Goal: Information Seeking & Learning: Learn about a topic

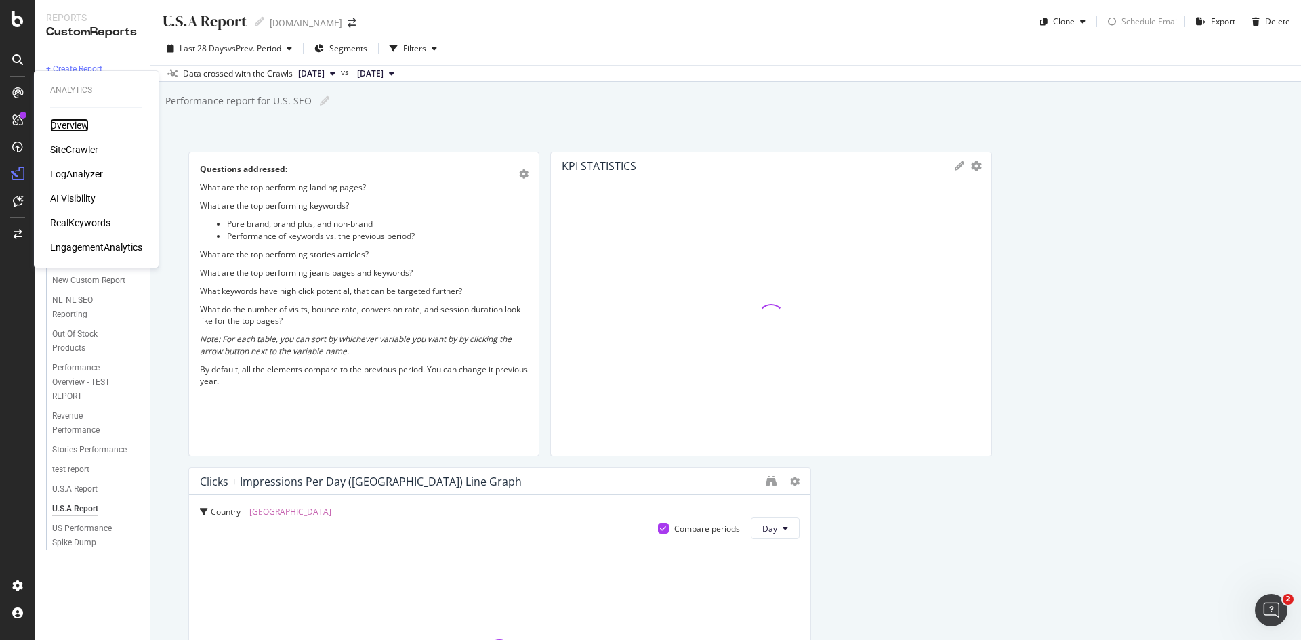
click at [86, 125] on div "Overview" at bounding box center [69, 126] width 39 height 14
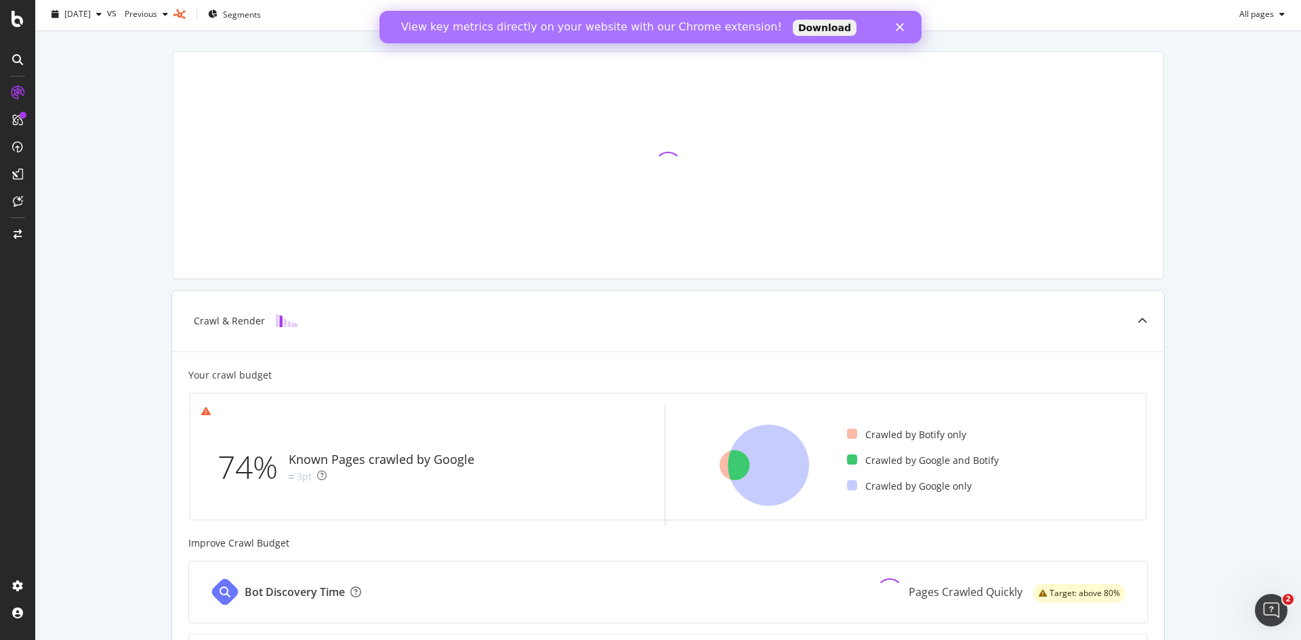
scroll to position [68, 0]
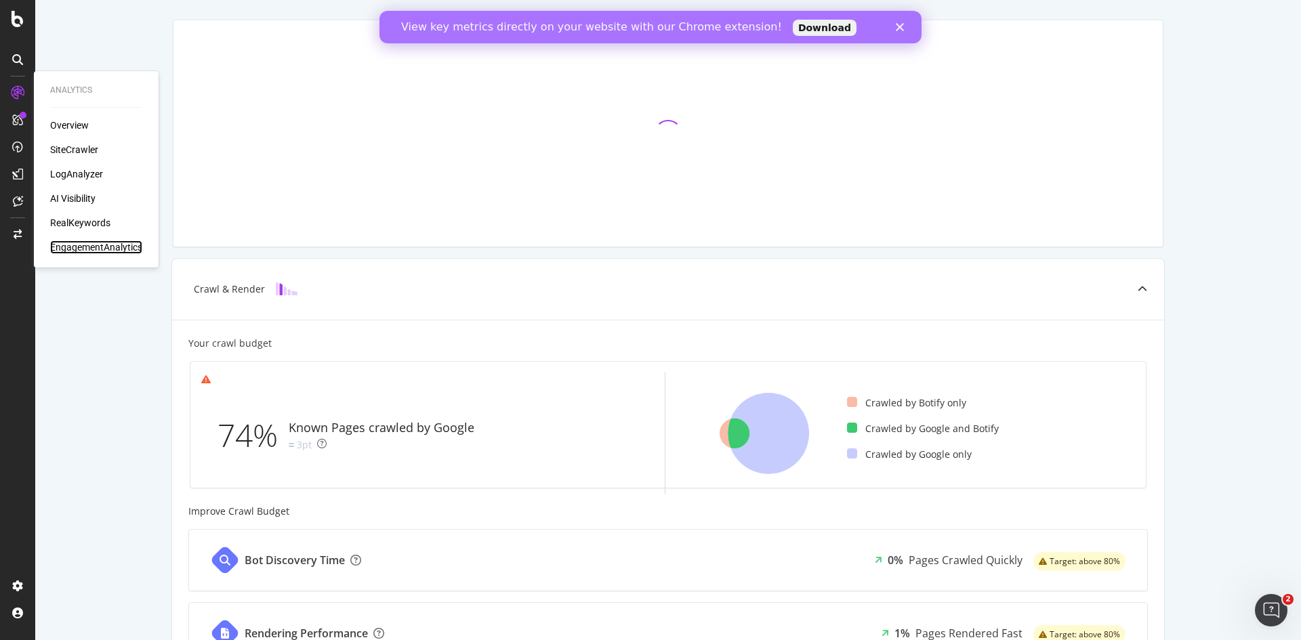
click at [68, 242] on div "EngagementAnalytics" at bounding box center [96, 248] width 92 height 14
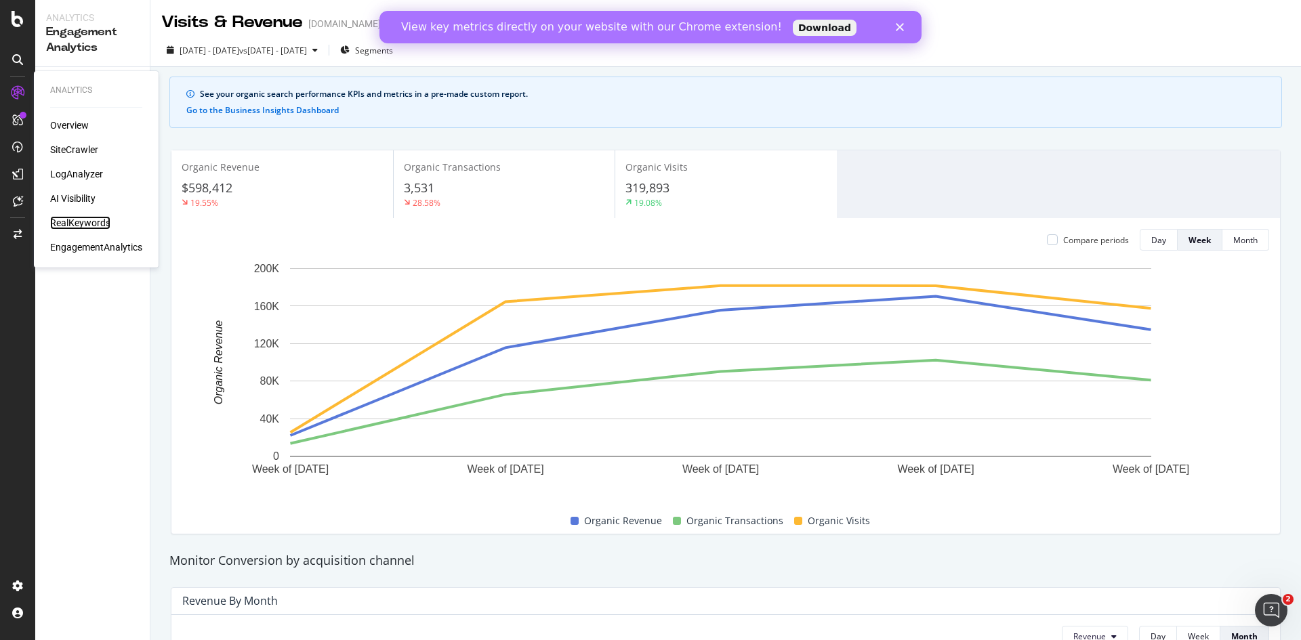
click at [87, 226] on div "RealKeywords" at bounding box center [80, 223] width 60 height 14
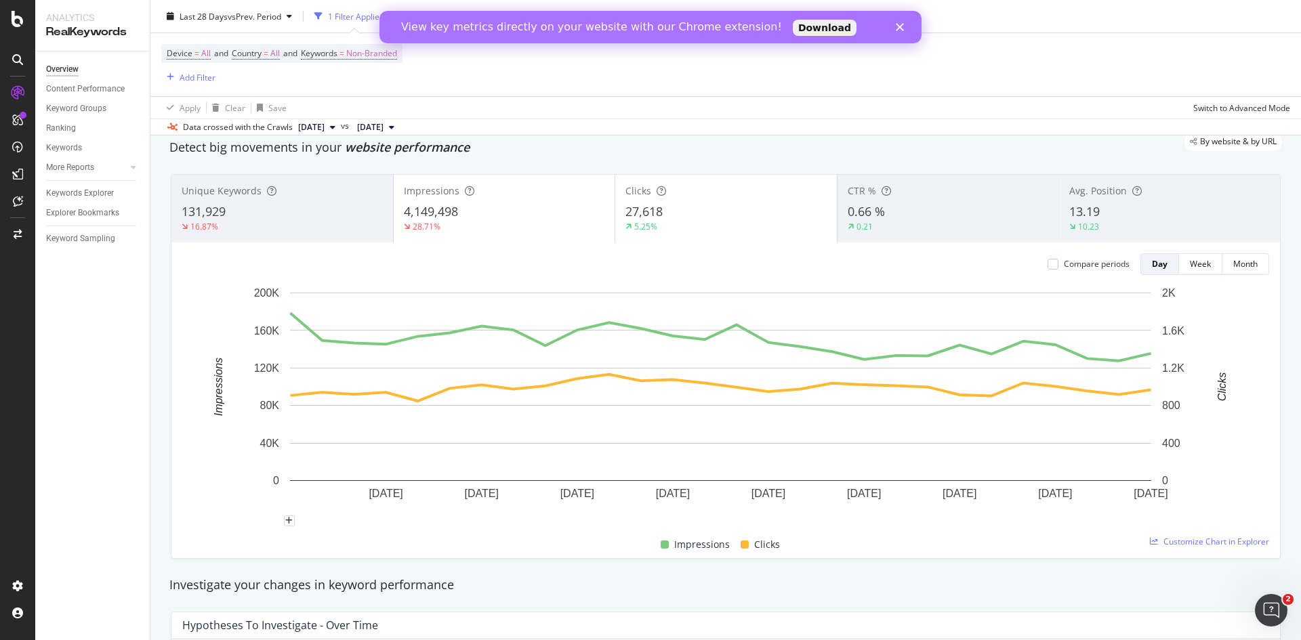
scroll to position [5, 0]
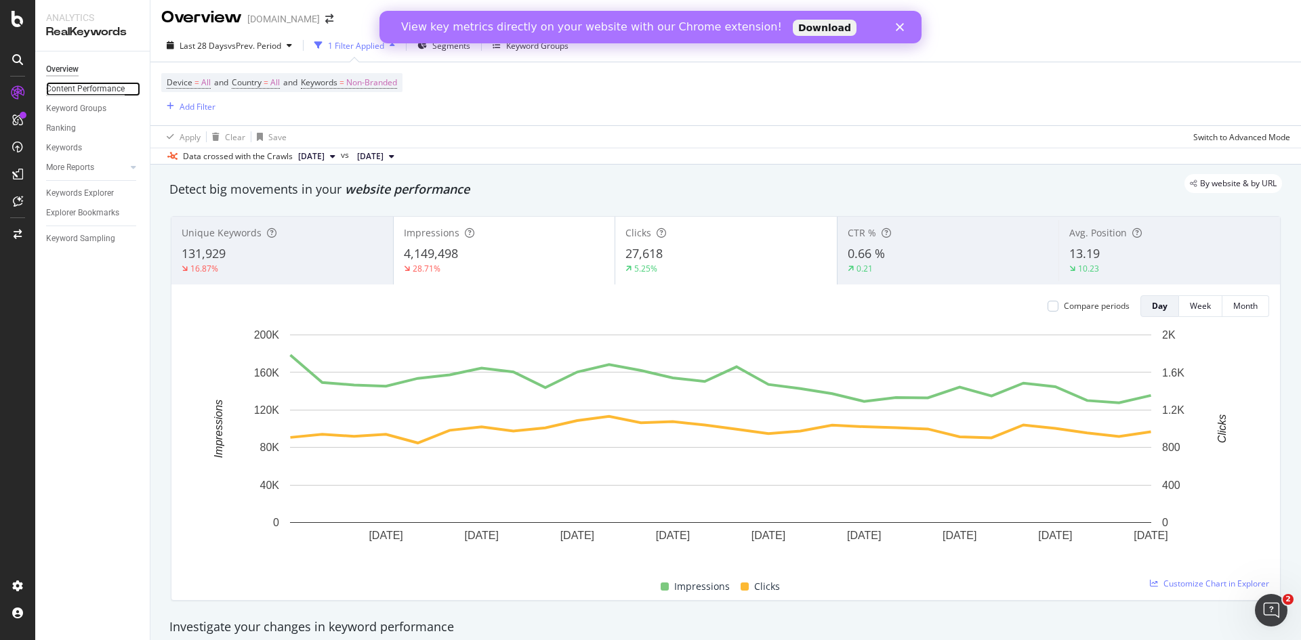
click at [85, 90] on div "Content Performance" at bounding box center [85, 89] width 79 height 14
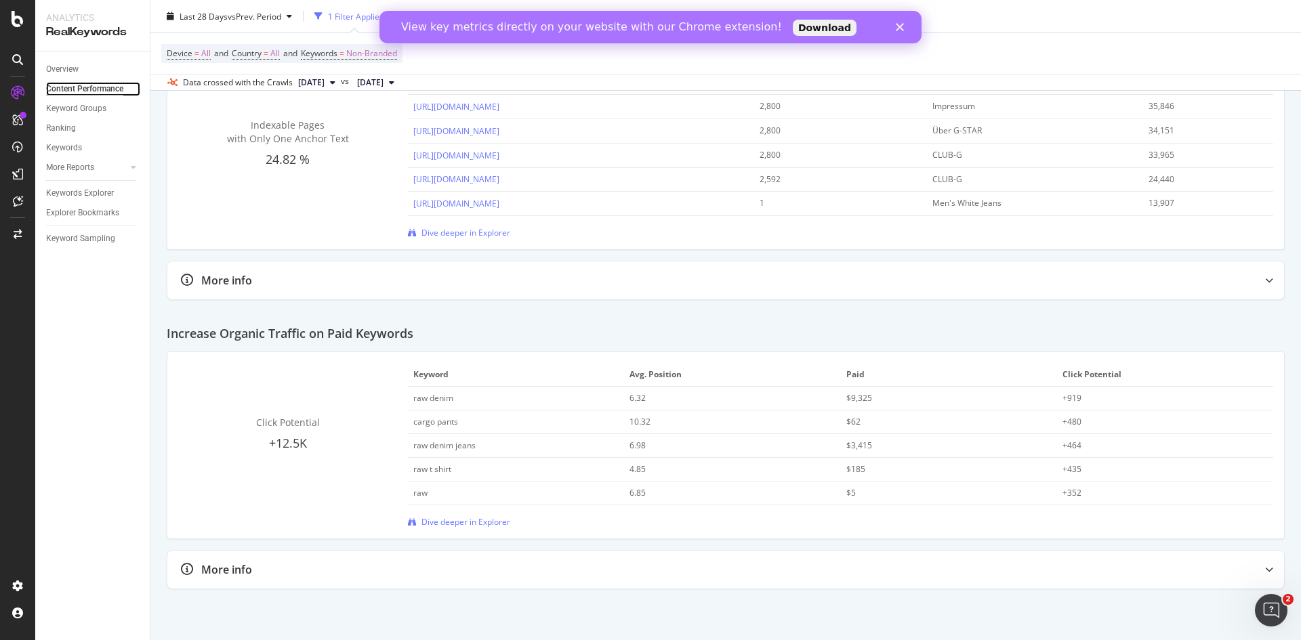
scroll to position [1839, 0]
click at [468, 424] on div "cargo pants" at bounding box center [515, 420] width 205 height 12
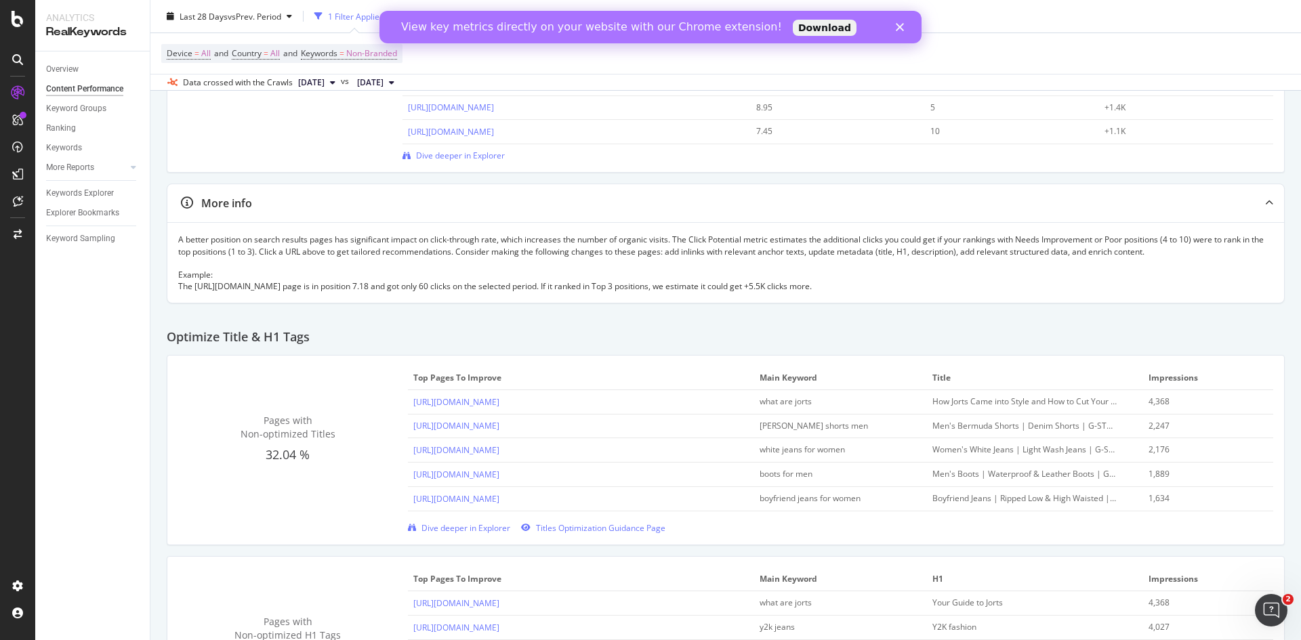
scroll to position [0, 0]
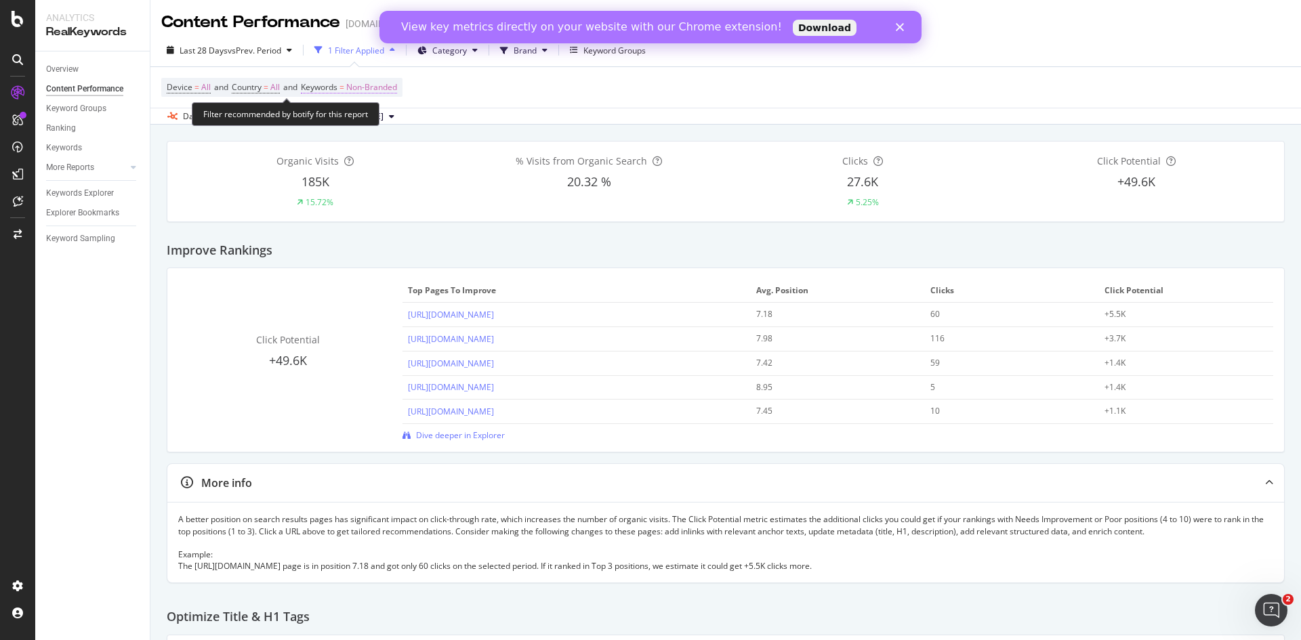
click at [379, 93] on span "Non-Branded" at bounding box center [371, 87] width 51 height 19
click at [374, 119] on span "Non-Branded" at bounding box center [349, 119] width 56 height 12
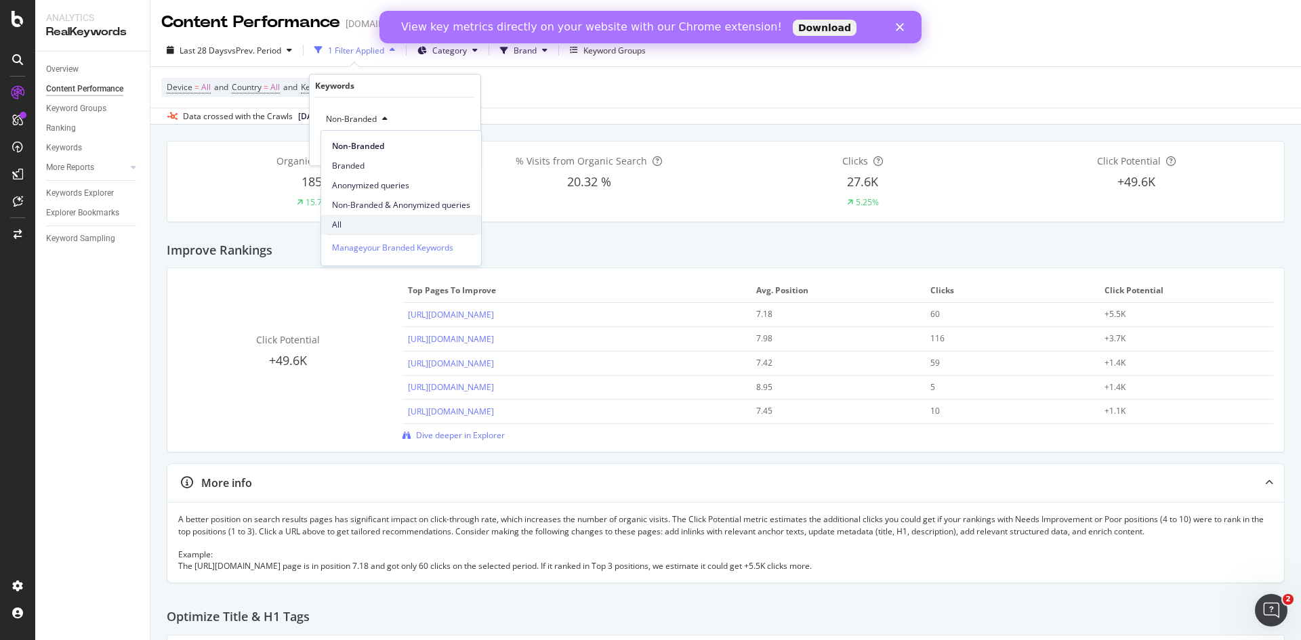
click at [351, 220] on span "All" at bounding box center [401, 225] width 138 height 12
click at [454, 153] on div "Apply" at bounding box center [459, 148] width 21 height 12
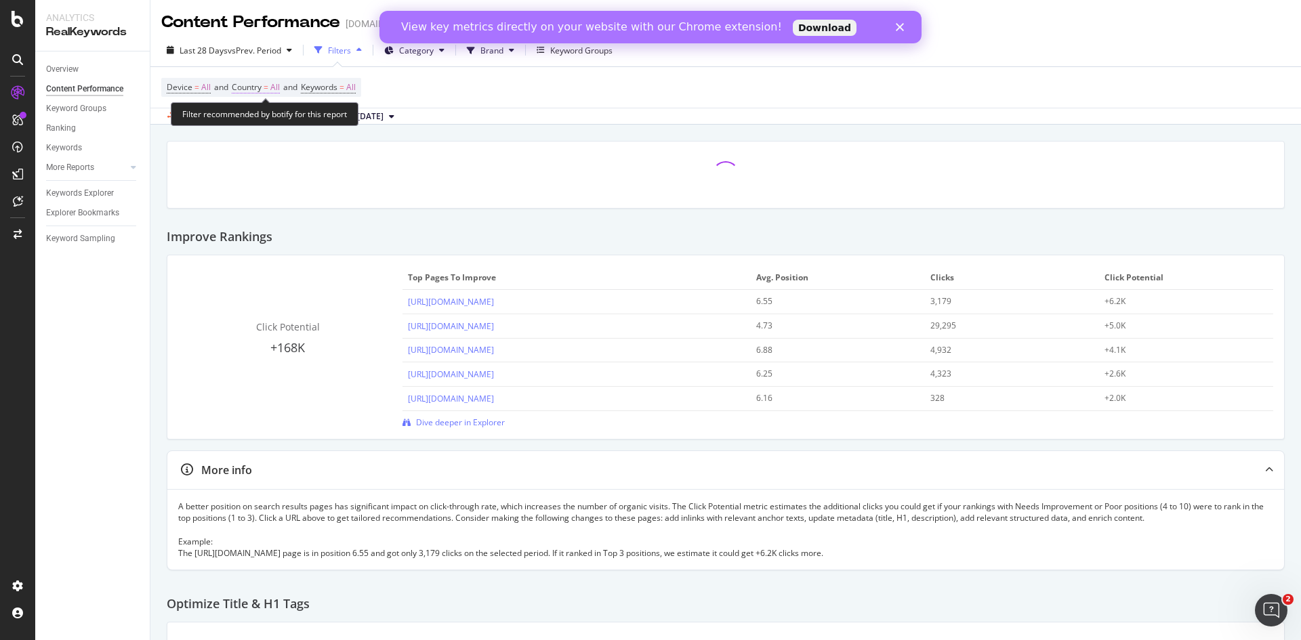
click at [268, 85] on span "=" at bounding box center [266, 87] width 5 height 12
click at [268, 122] on div "All" at bounding box center [321, 119] width 149 height 22
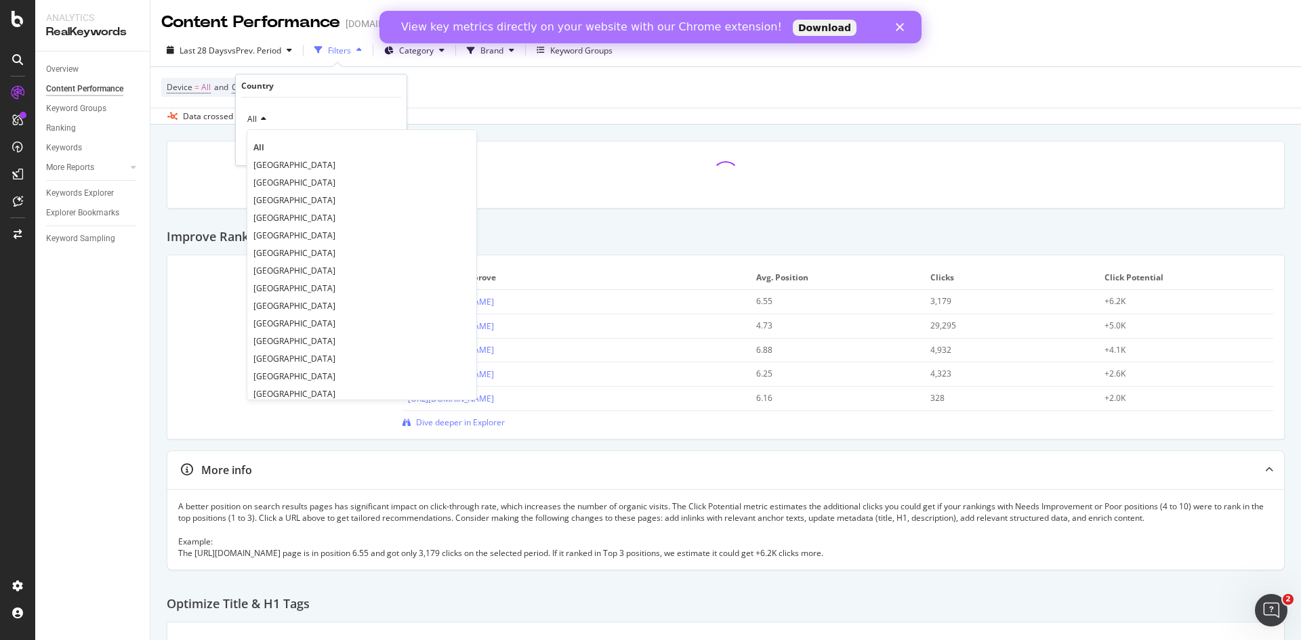
click at [301, 213] on span "[GEOGRAPHIC_DATA]" at bounding box center [294, 218] width 82 height 12
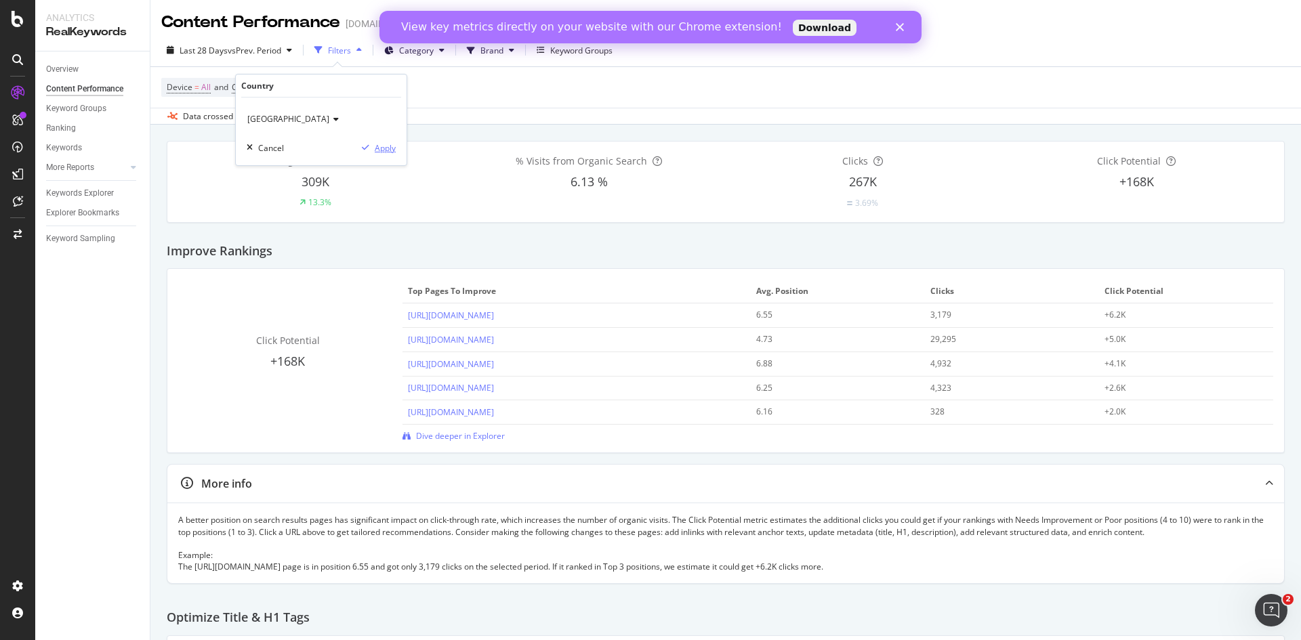
click at [383, 150] on div "Apply" at bounding box center [385, 148] width 21 height 12
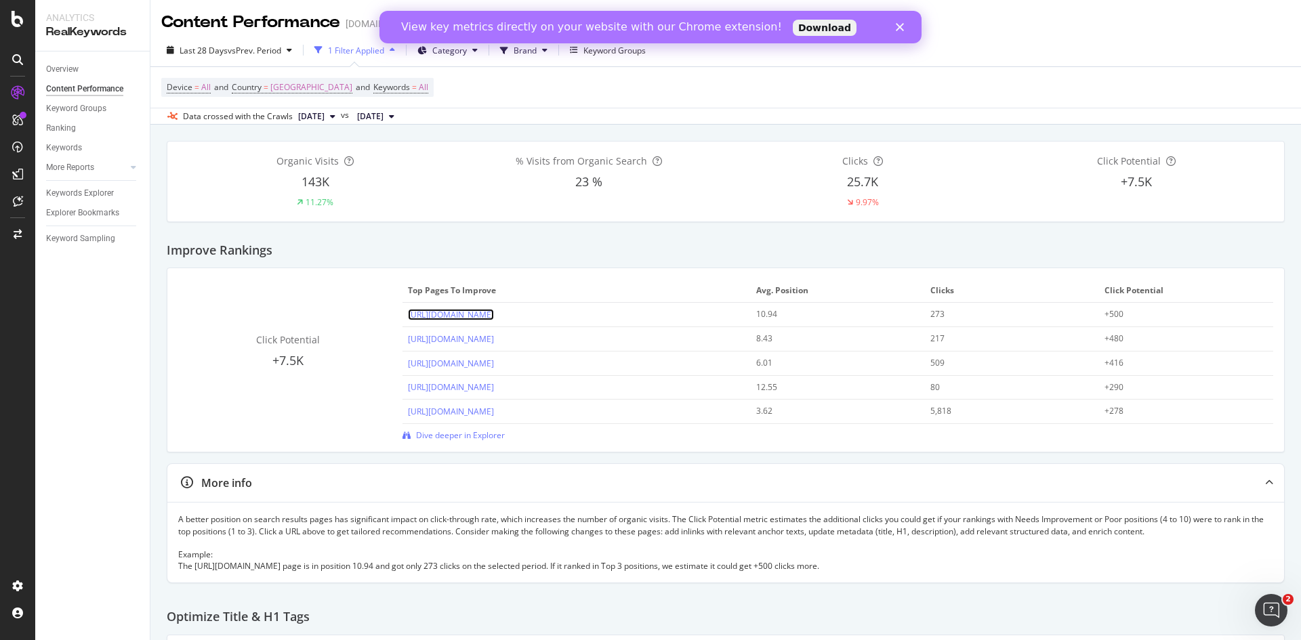
click at [494, 315] on link "[URL][DOMAIN_NAME]" at bounding box center [451, 315] width 86 height 12
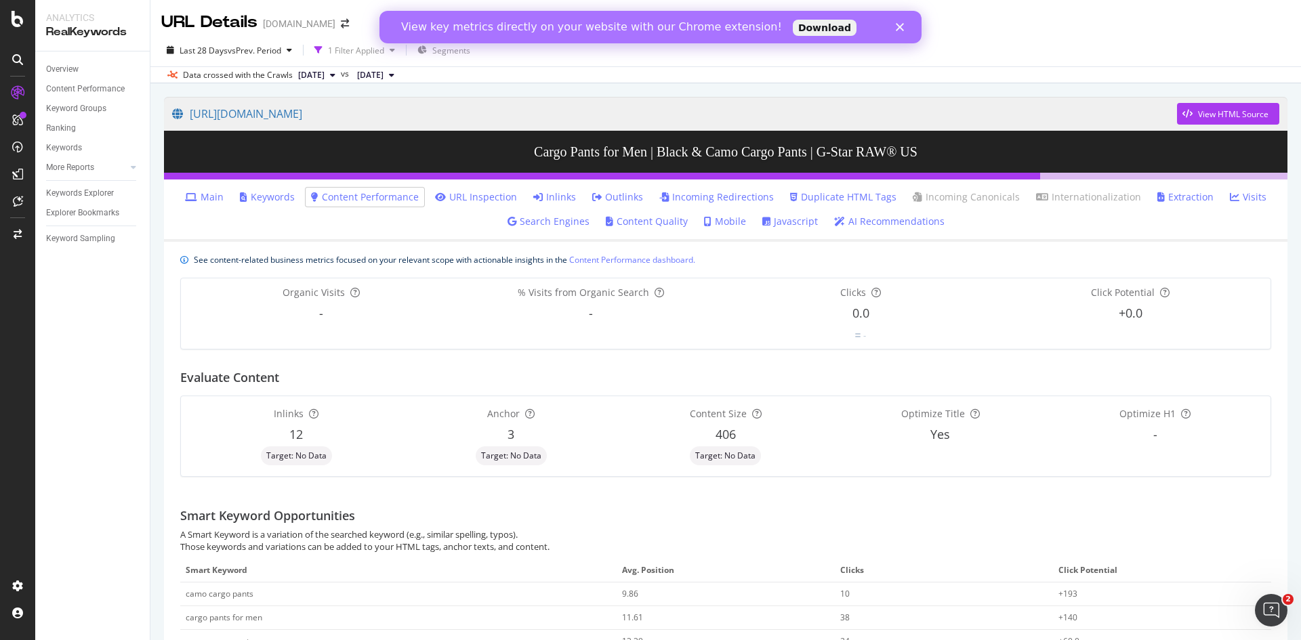
click at [272, 201] on link "Keywords" at bounding box center [267, 197] width 55 height 14
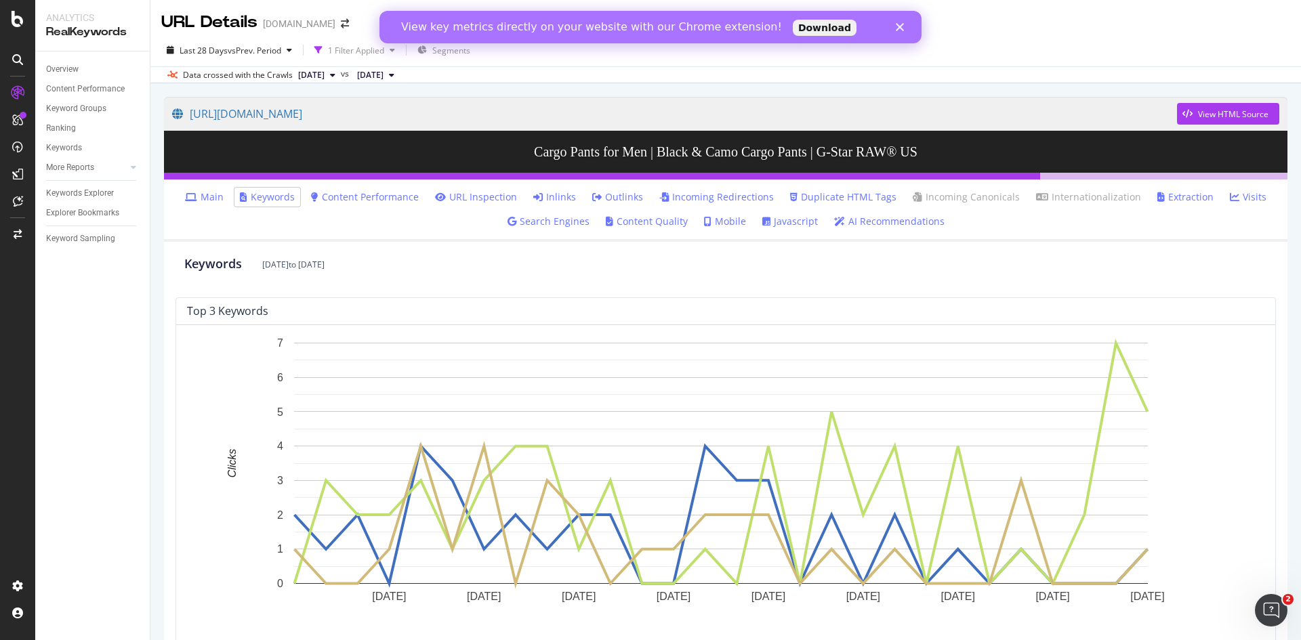
click at [197, 197] on icon at bounding box center [191, 196] width 12 height 9
